Goal: Information Seeking & Learning: Learn about a topic

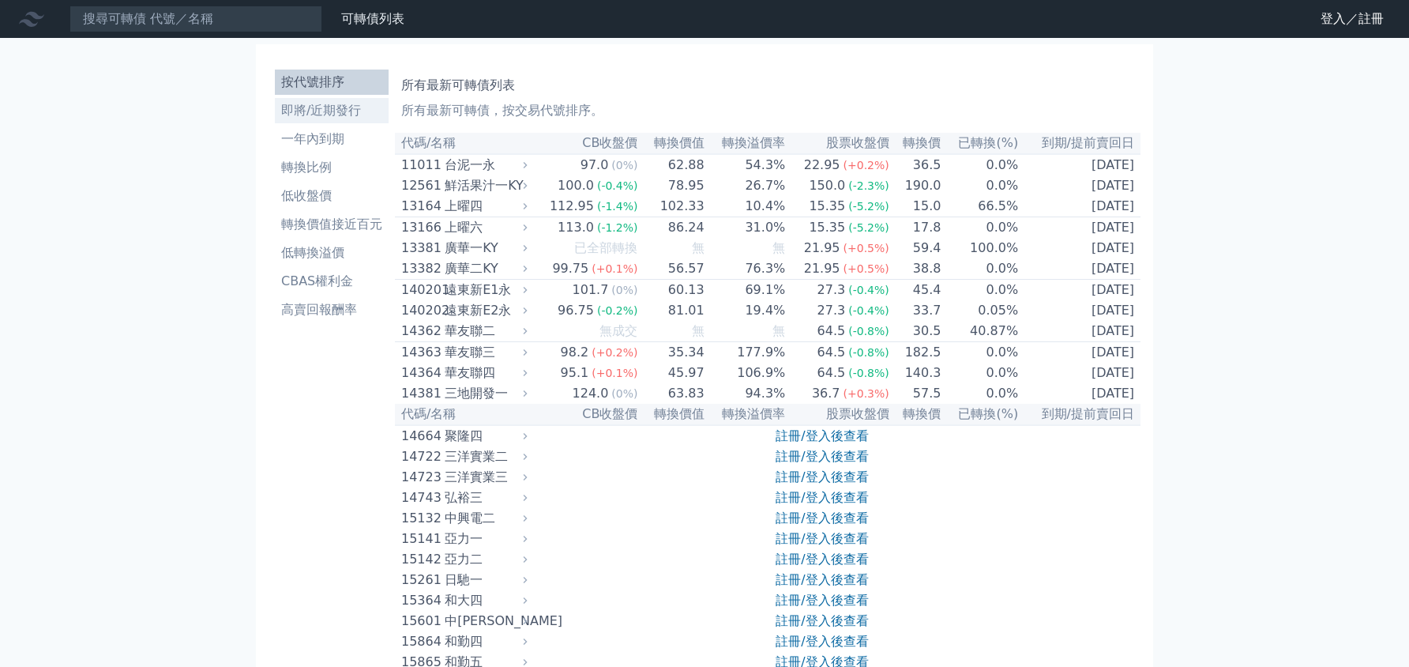
click at [329, 103] on li "即將/近期發行" at bounding box center [332, 110] width 114 height 19
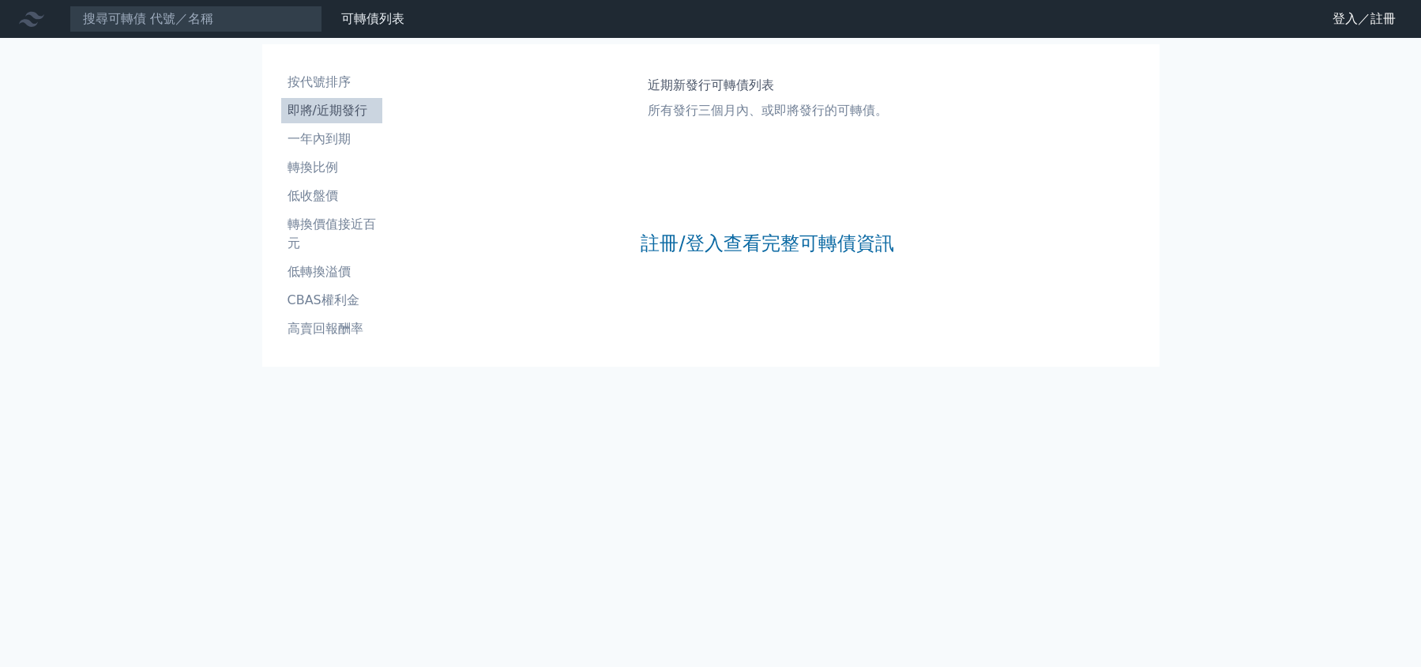
click at [702, 272] on div "註冊/登入查看完整可轉債資訊" at bounding box center [766, 243] width 253 height 208
click at [699, 261] on div "註冊/登入查看完整可轉債資訊" at bounding box center [766, 243] width 253 height 208
click at [698, 254] on link "註冊/登入查看完整可轉債資訊" at bounding box center [766, 243] width 253 height 25
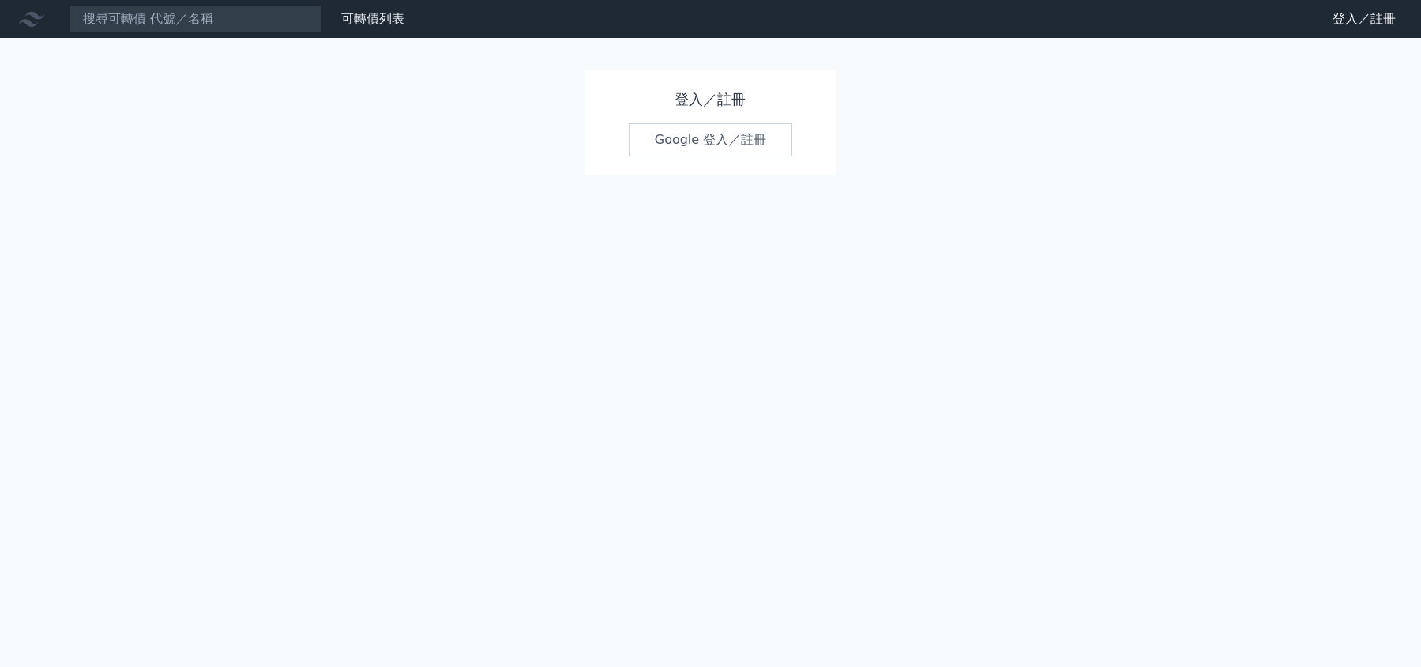
click at [682, 136] on link "Google 登入／註冊" at bounding box center [711, 139] width 164 height 33
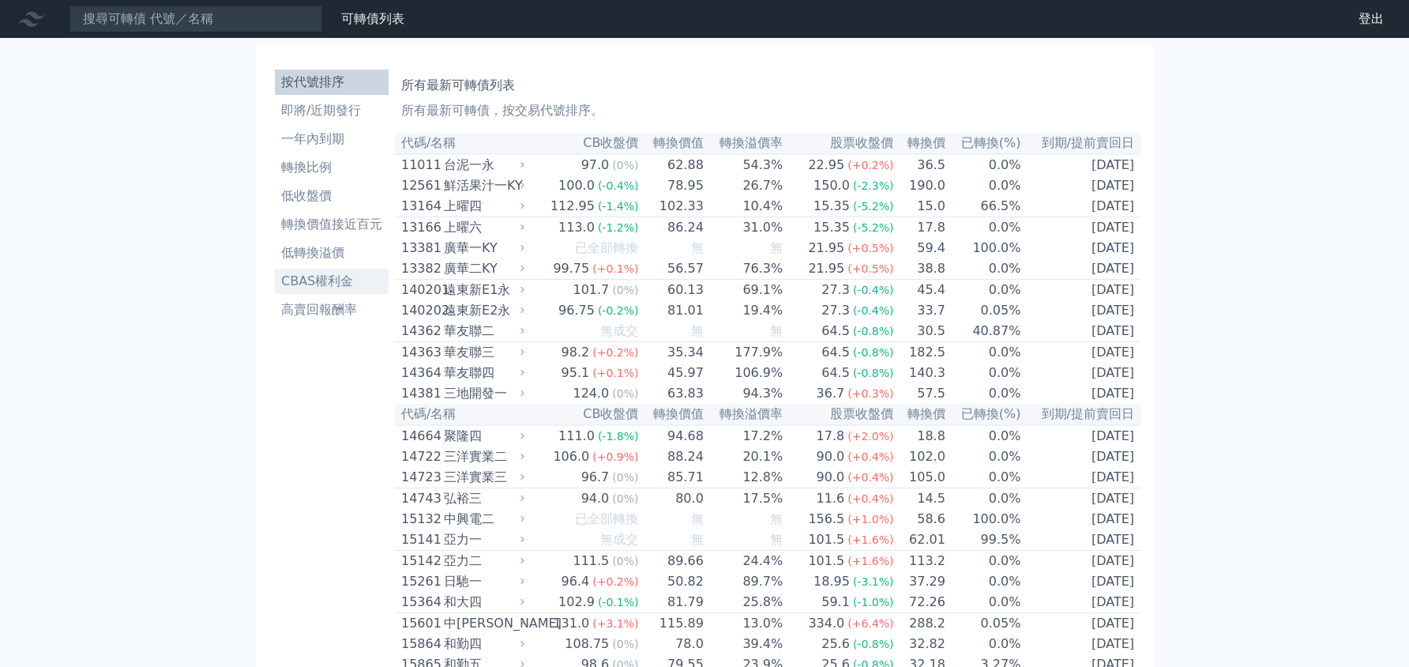
click at [307, 286] on li "CBAS權利金" at bounding box center [332, 281] width 114 height 19
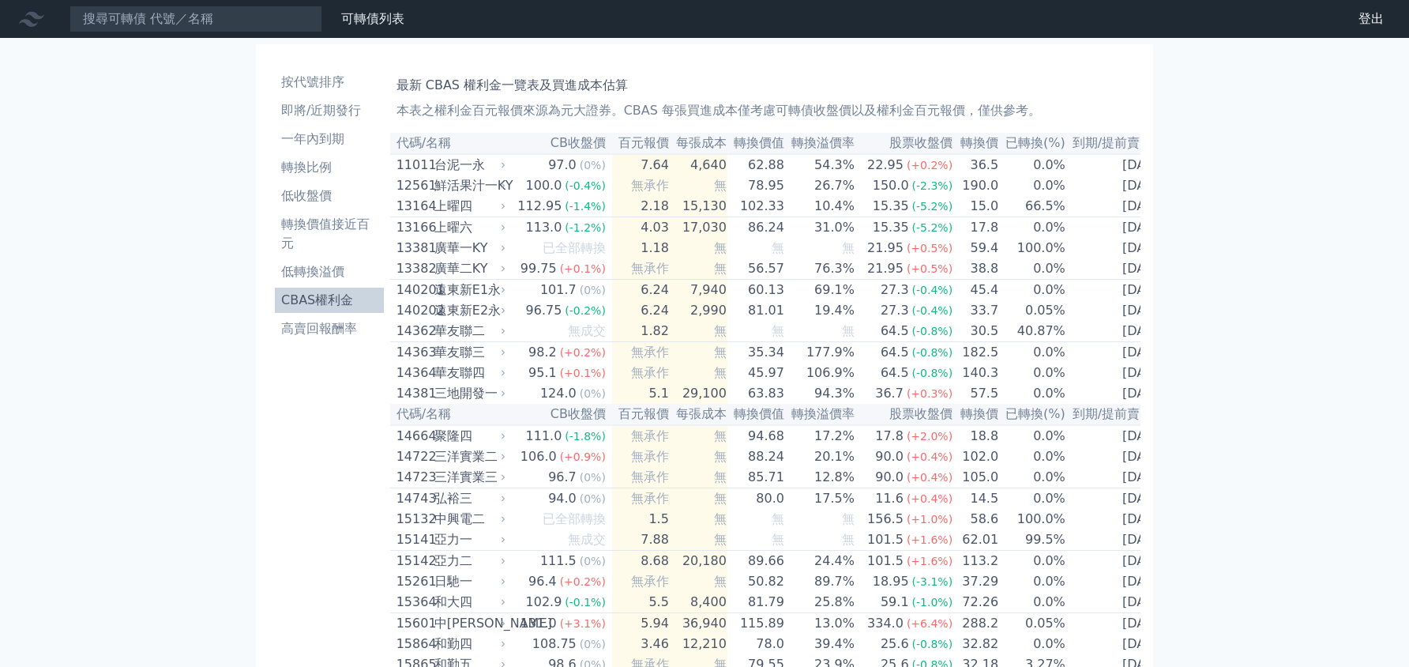
scroll to position [0, 5]
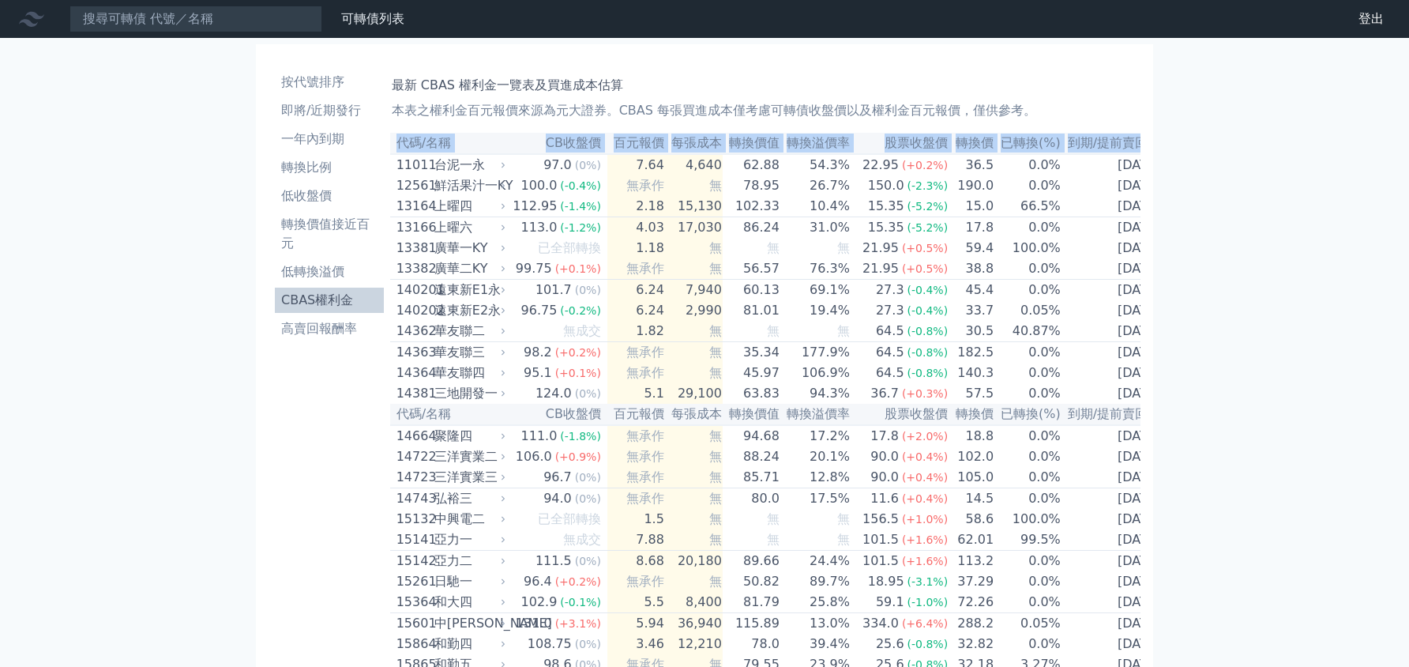
drag, startPoint x: 399, startPoint y: 165, endPoint x: 1174, endPoint y: 265, distance: 781.1
copy table "代碼/名稱 CB收盤價 百元報價 每張成本 轉換價值 轉換溢價率 股票收盤價 轉換價 已轉換(%) 到期/提前賣回日"
